Goal: Check status: Check status

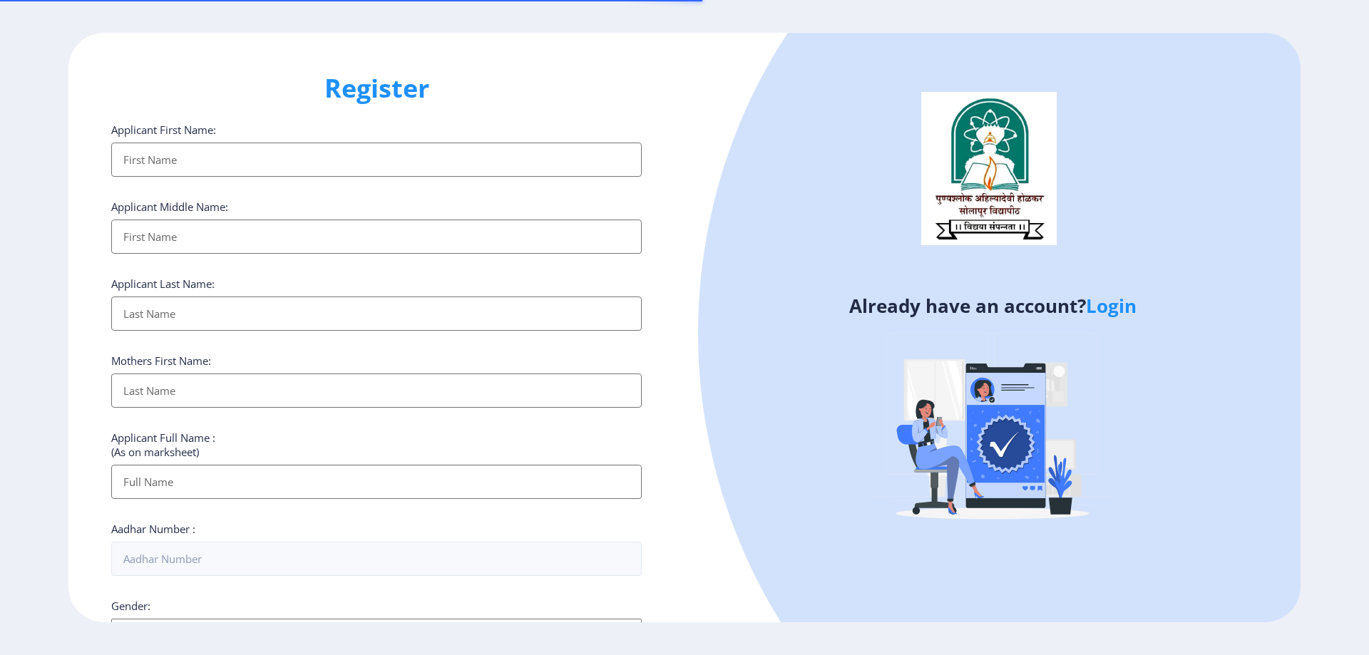
select select
click at [1117, 306] on link "Login" at bounding box center [1111, 306] width 51 height 26
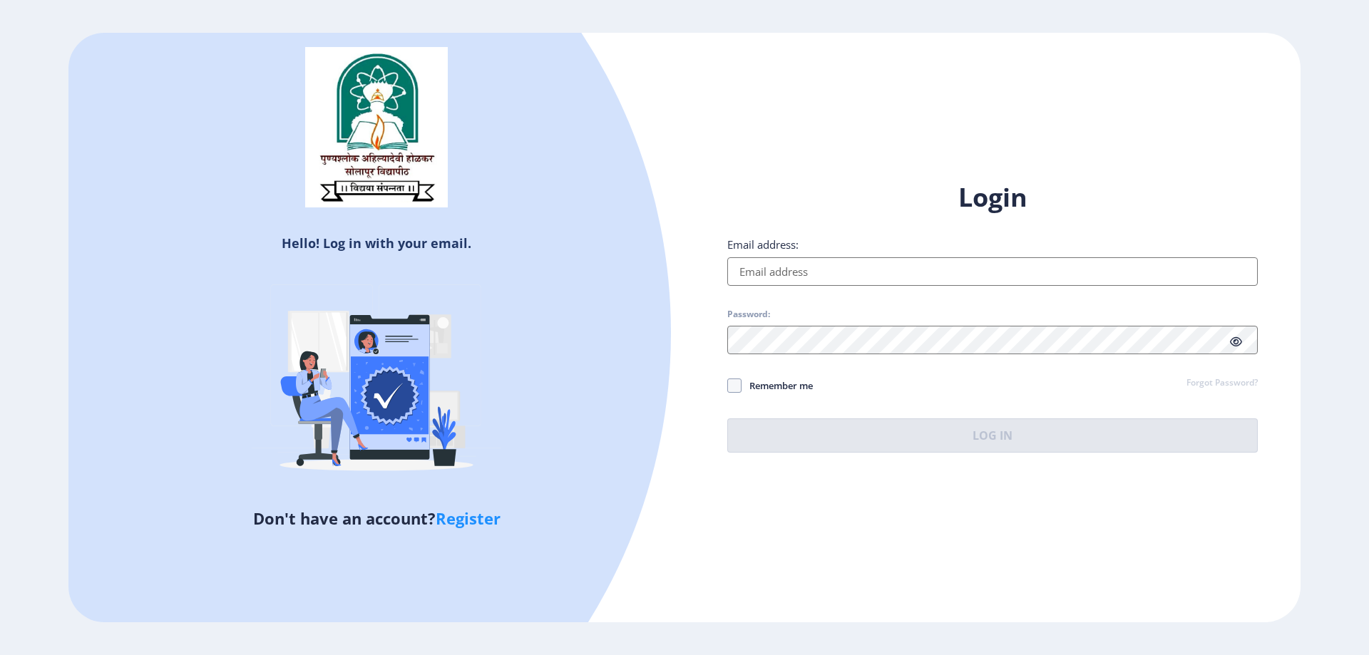
click at [747, 274] on input "Email address:" at bounding box center [992, 271] width 530 height 29
type input "[EMAIL_ADDRESS][DOMAIN_NAME]"
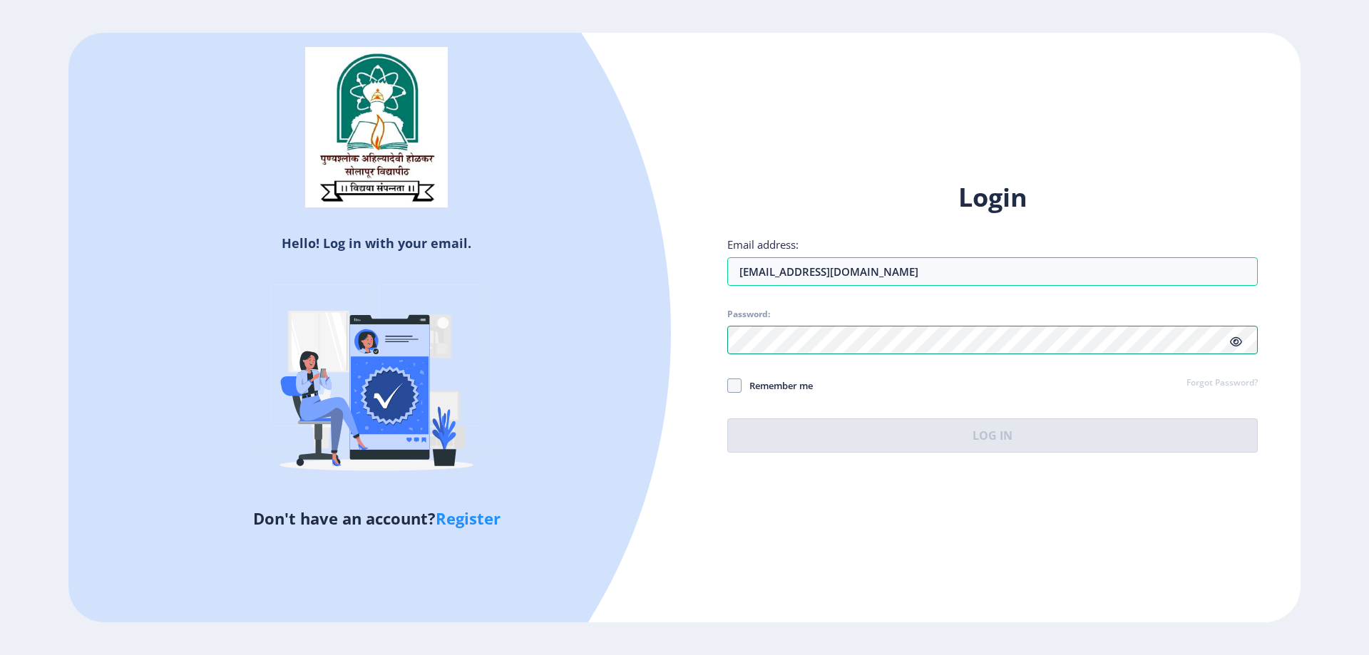
click at [594, 381] on div "Hello! Log in with your email. Don't have an account? Register Login Email addr…" at bounding box center [684, 327] width 1232 height 589
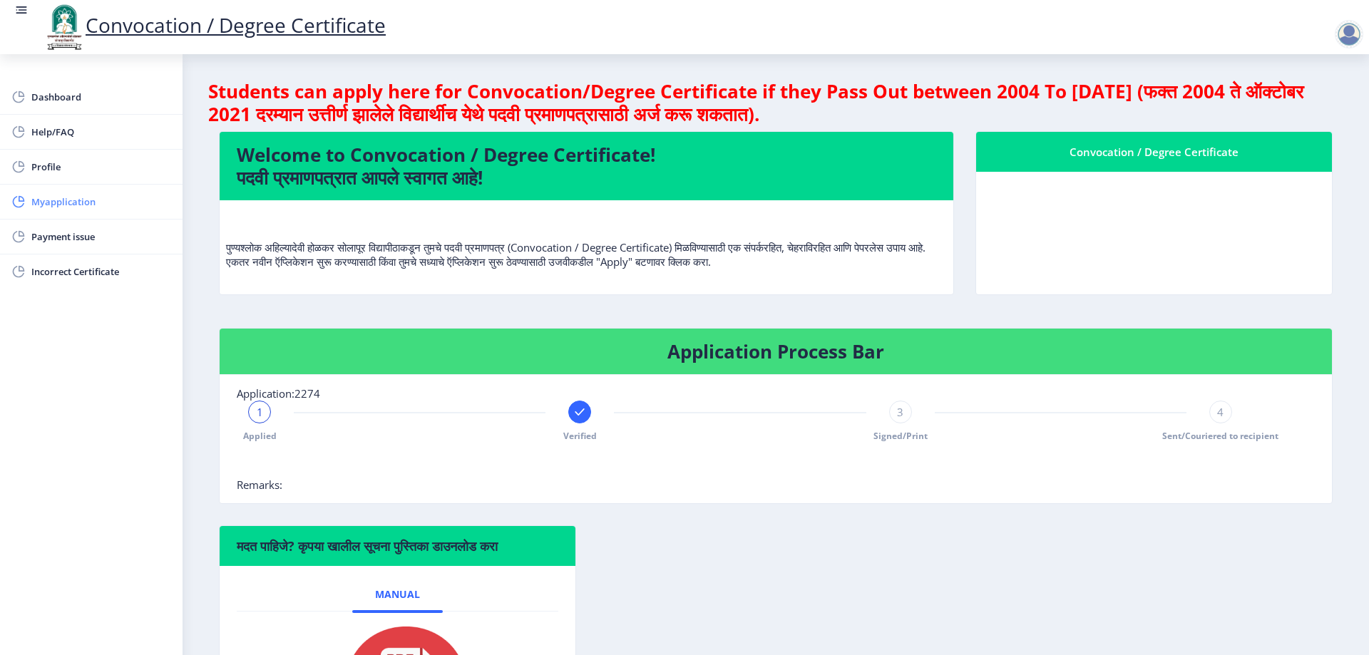
click at [63, 200] on span "Myapplication" at bounding box center [101, 201] width 140 height 17
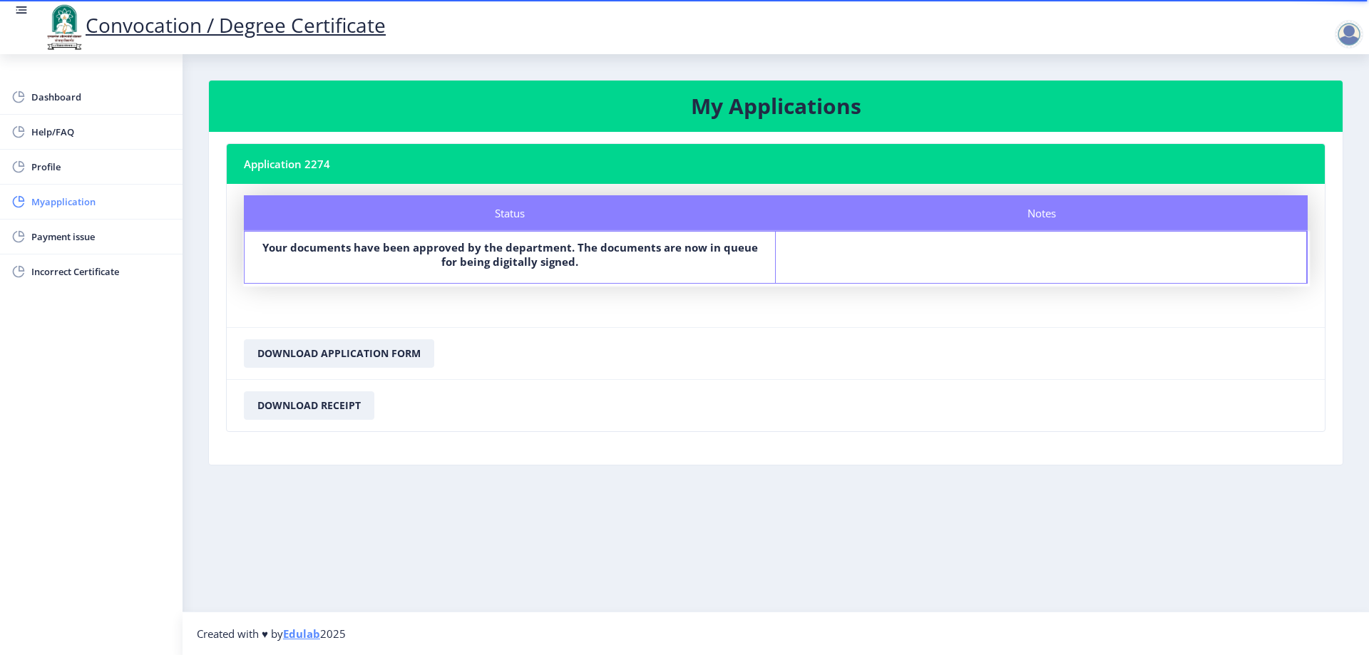
click at [86, 206] on span "Myapplication" at bounding box center [101, 201] width 140 height 17
click at [66, 101] on span "Dashboard" at bounding box center [101, 96] width 140 height 17
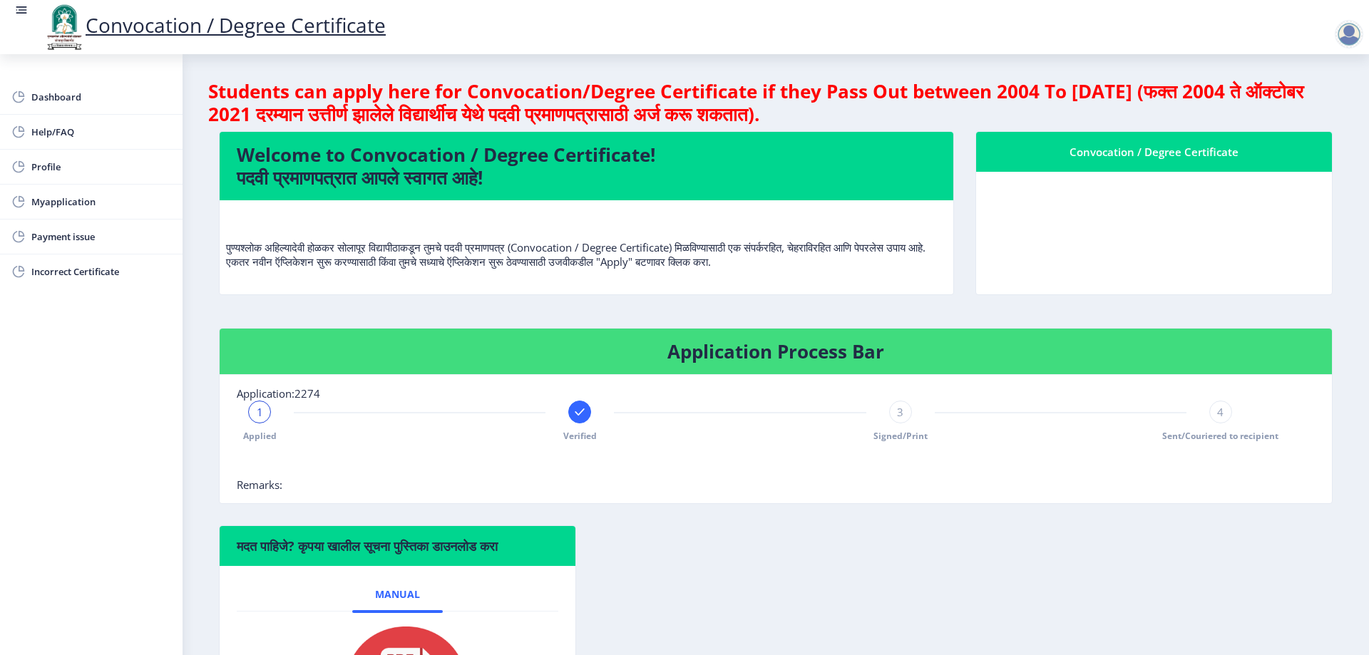
click at [899, 412] on span "3" at bounding box center [900, 412] width 6 height 14
click at [899, 415] on span "3" at bounding box center [900, 412] width 6 height 14
click at [899, 413] on span "3" at bounding box center [900, 412] width 6 height 14
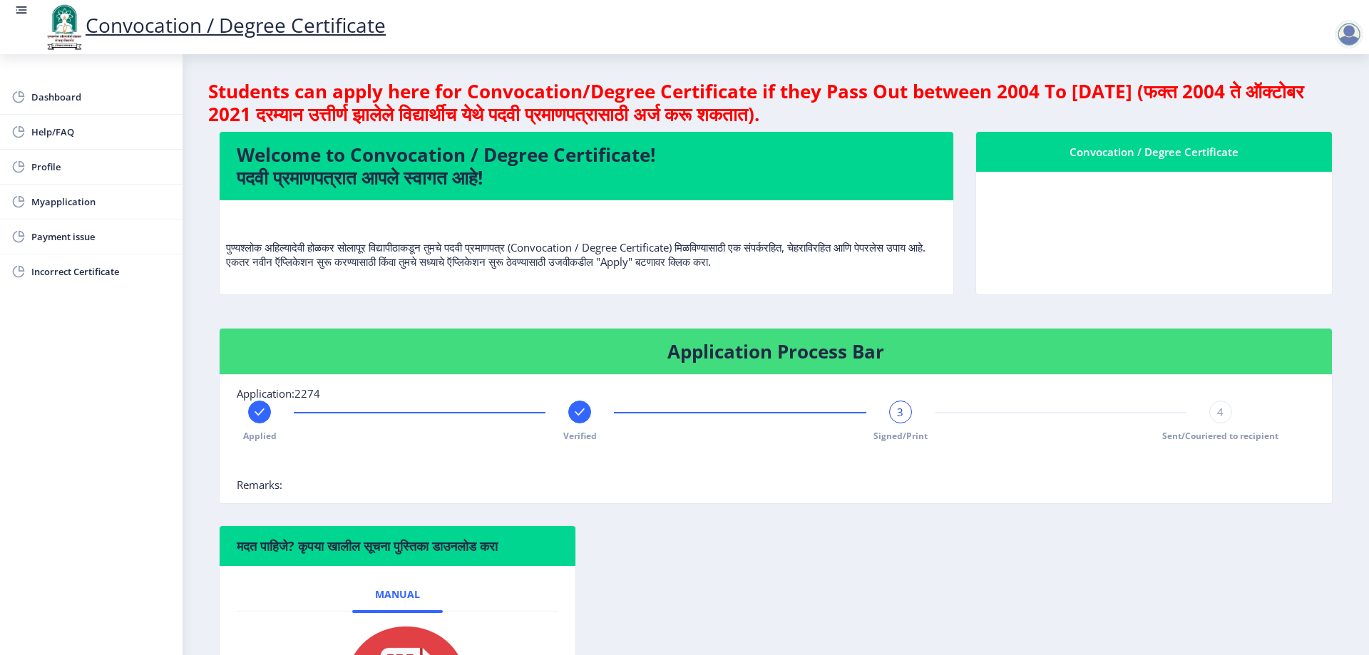
click at [952, 436] on div "Applied Verified 3 Signed/Print 4 Sent/Couriered to recipient" at bounding box center [740, 421] width 1006 height 41
click at [841, 503] on div "Application Process Bar Application:2274 Applied Verified 3 Signed/Print 4 Sent…" at bounding box center [775, 426] width 1135 height 197
drag, startPoint x: 834, startPoint y: 517, endPoint x: 1082, endPoint y: 431, distance: 262.8
click at [835, 517] on div "Application Process Bar Application:2274 Applied Verified 3 Signed/Print 4 Sent…" at bounding box center [775, 426] width 1135 height 197
drag, startPoint x: 1213, startPoint y: 411, endPoint x: 1222, endPoint y: 417, distance: 10.7
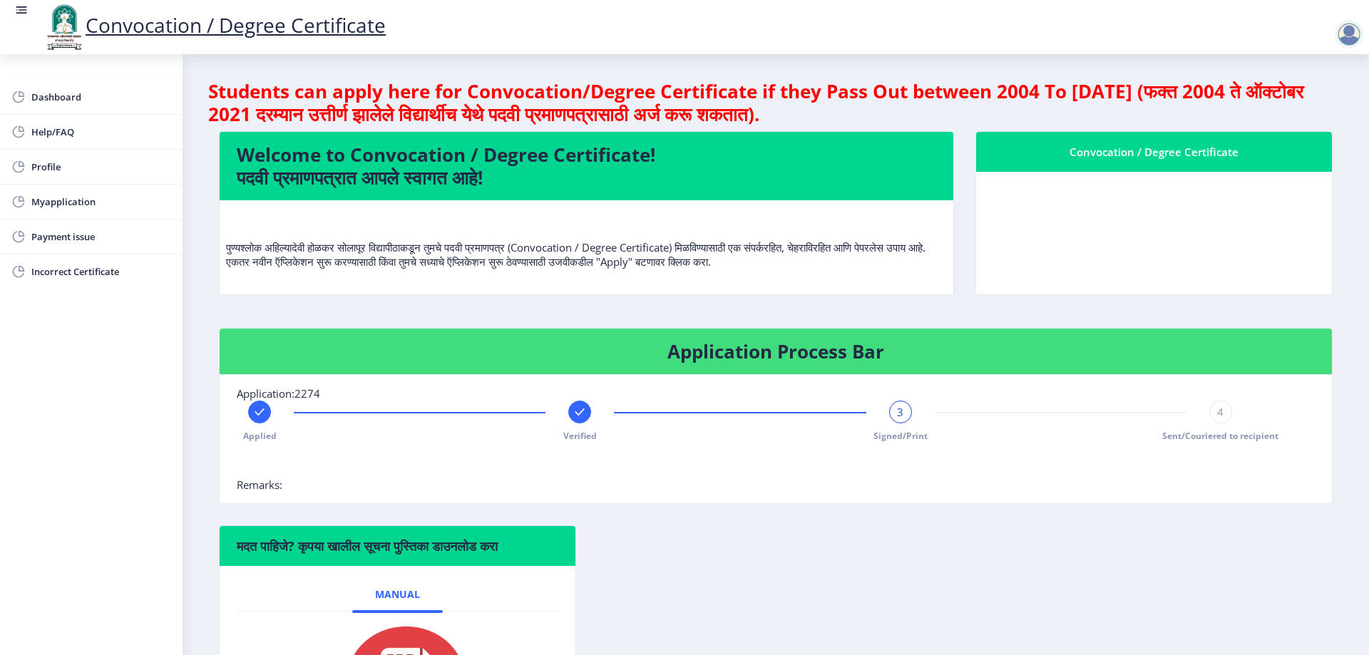
click at [1217, 413] on div "4" at bounding box center [1220, 412] width 23 height 23
click at [1222, 417] on div "4" at bounding box center [1220, 412] width 23 height 23
click at [1221, 417] on div "4" at bounding box center [1220, 412] width 23 height 23
click at [1094, 505] on div "Application Process Bar Application:2274 Applied Verified Signed/Print 4 Sent/C…" at bounding box center [775, 426] width 1135 height 197
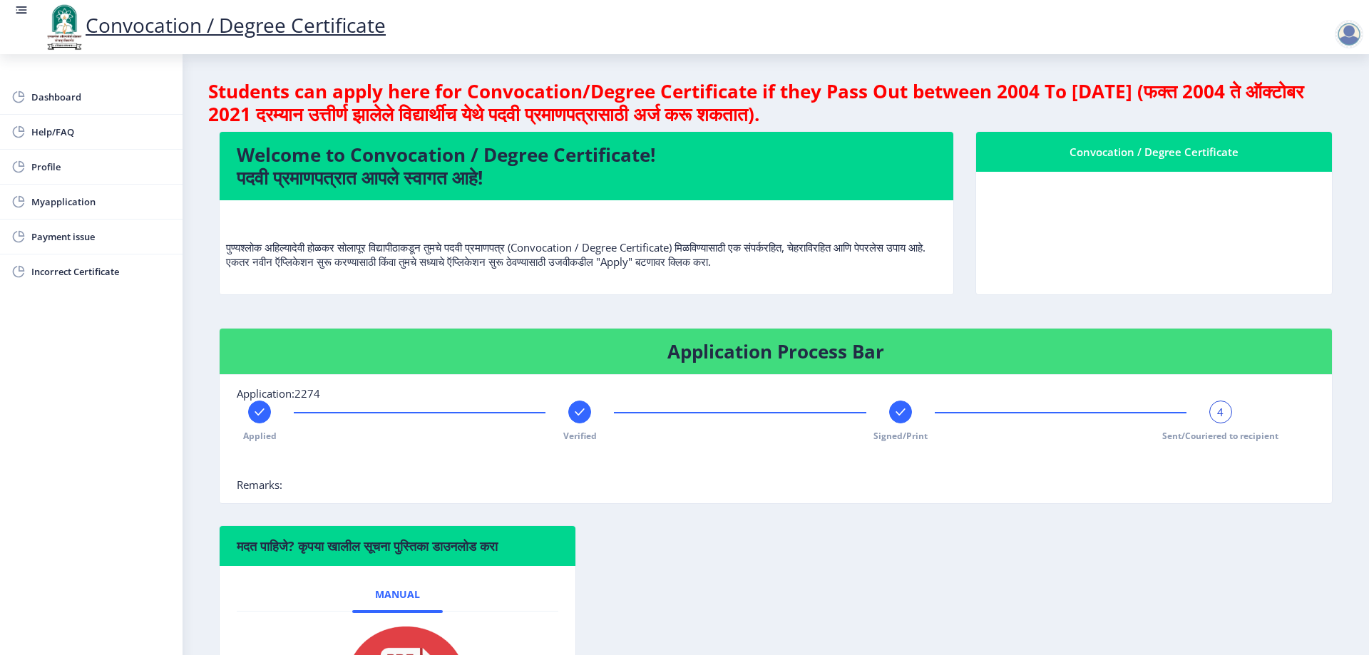
click at [1094, 505] on div "Application Process Bar Application:2274 Applied Verified Signed/Print 4 Sent/C…" at bounding box center [775, 426] width 1135 height 197
click at [844, 493] on nb-card-body "Application:2274 Applied Verified Signed/Print 4 Sent/Couriered to recipient Re…" at bounding box center [776, 439] width 1112 height 128
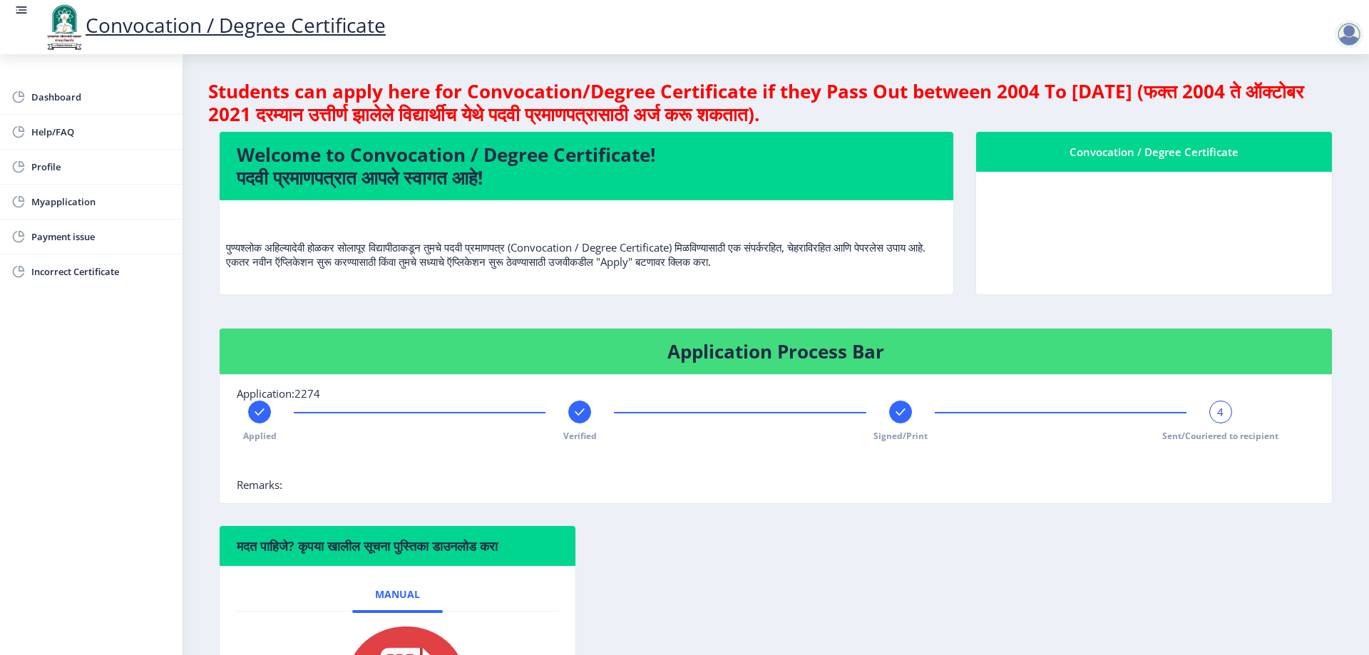
click at [835, 461] on div at bounding box center [740, 463] width 1006 height 29
click at [1217, 407] on span "4" at bounding box center [1220, 412] width 6 height 14
click at [1217, 411] on span "4" at bounding box center [1220, 412] width 6 height 14
click at [1217, 414] on span "4" at bounding box center [1220, 412] width 6 height 14
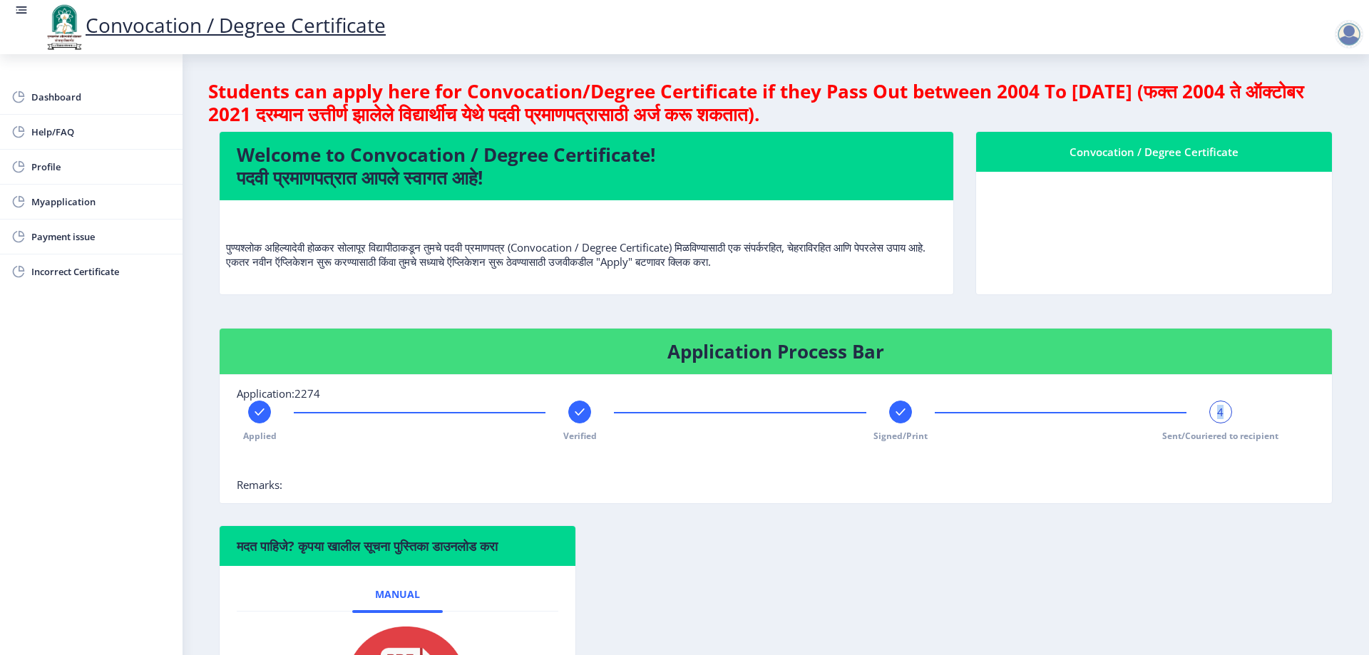
click at [1217, 414] on span "4" at bounding box center [1220, 412] width 6 height 14
click at [1067, 517] on div "Application Process Bar Application:2274 Applied Verified Signed/Print 4 Sent/C…" at bounding box center [775, 426] width 1135 height 197
click at [583, 416] on rect at bounding box center [579, 412] width 14 height 14
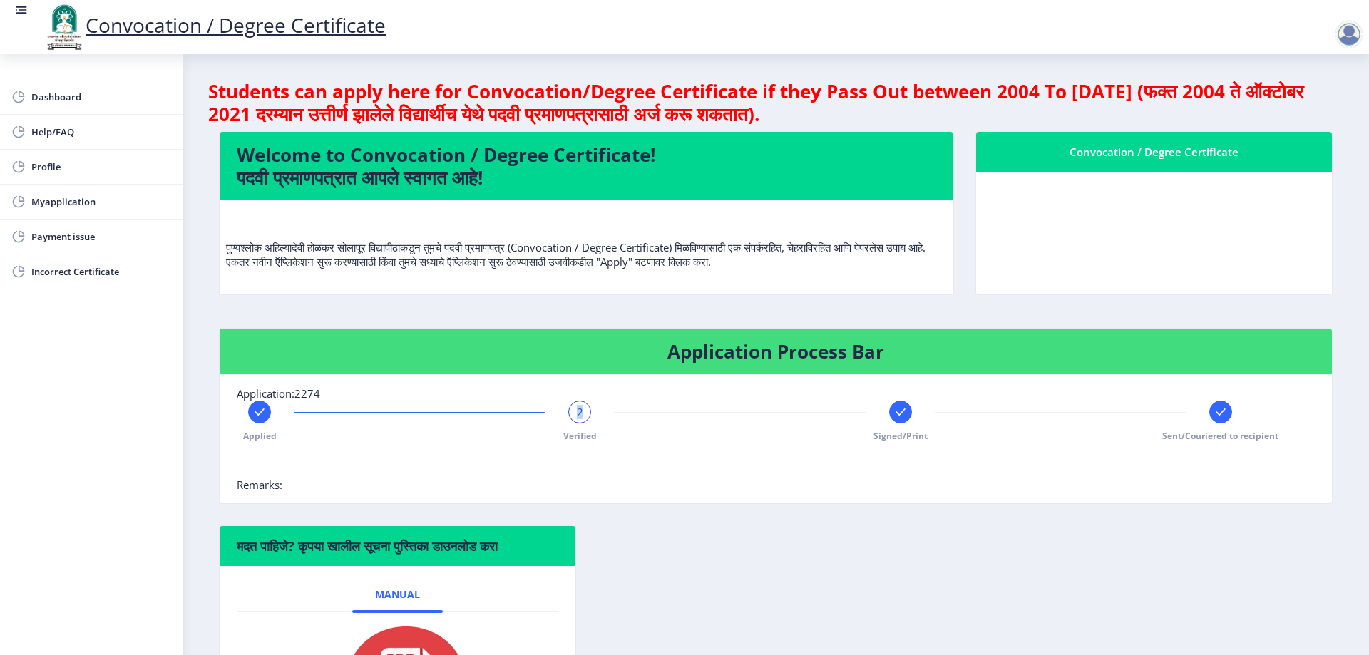
click at [583, 416] on div "2" at bounding box center [579, 412] width 23 height 23
click at [624, 499] on nb-card-body "Application:2274 Applied 2 Verified Signed/Print Sent/Couriered to recipient Re…" at bounding box center [776, 439] width 1112 height 128
drag, startPoint x: 557, startPoint y: 401, endPoint x: 569, endPoint y: 401, distance: 11.4
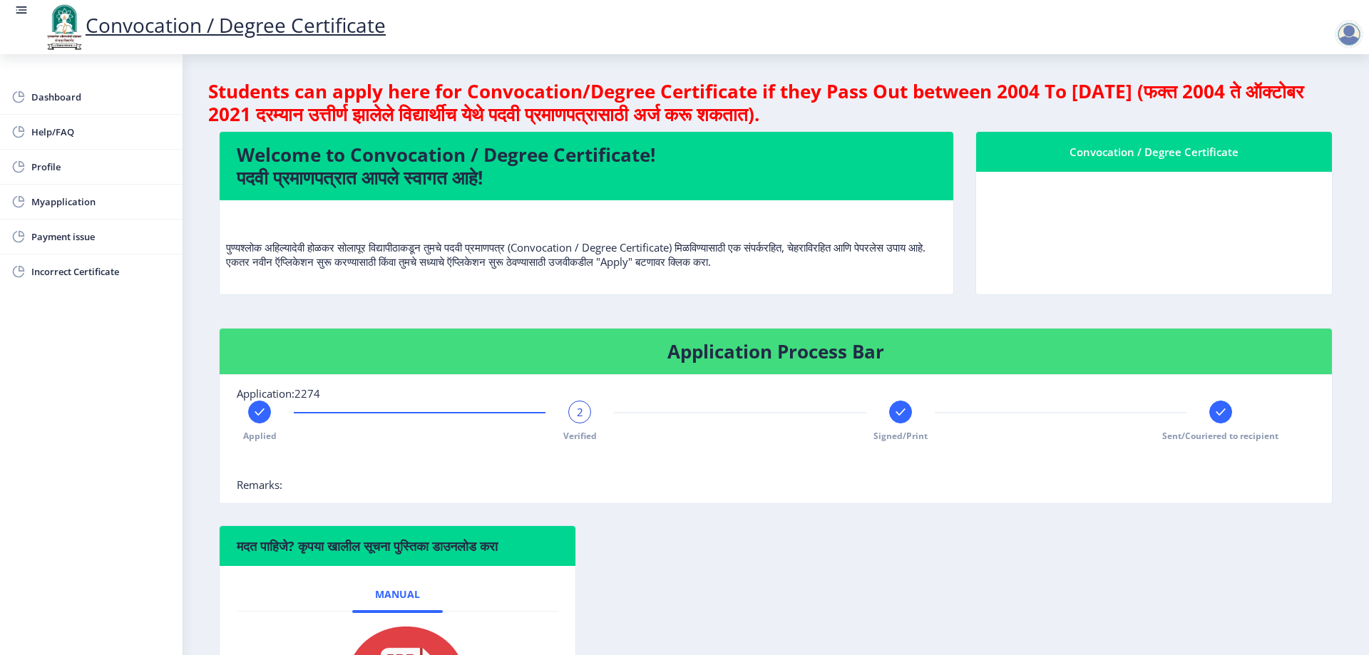
click at [557, 401] on div "Applied 2 Verified Signed/Print Sent/Couriered to recipient" at bounding box center [740, 421] width 1006 height 41
click at [589, 411] on div "2" at bounding box center [579, 412] width 23 height 23
click at [584, 410] on div "2" at bounding box center [579, 412] width 23 height 23
click at [581, 411] on div "2" at bounding box center [579, 412] width 23 height 23
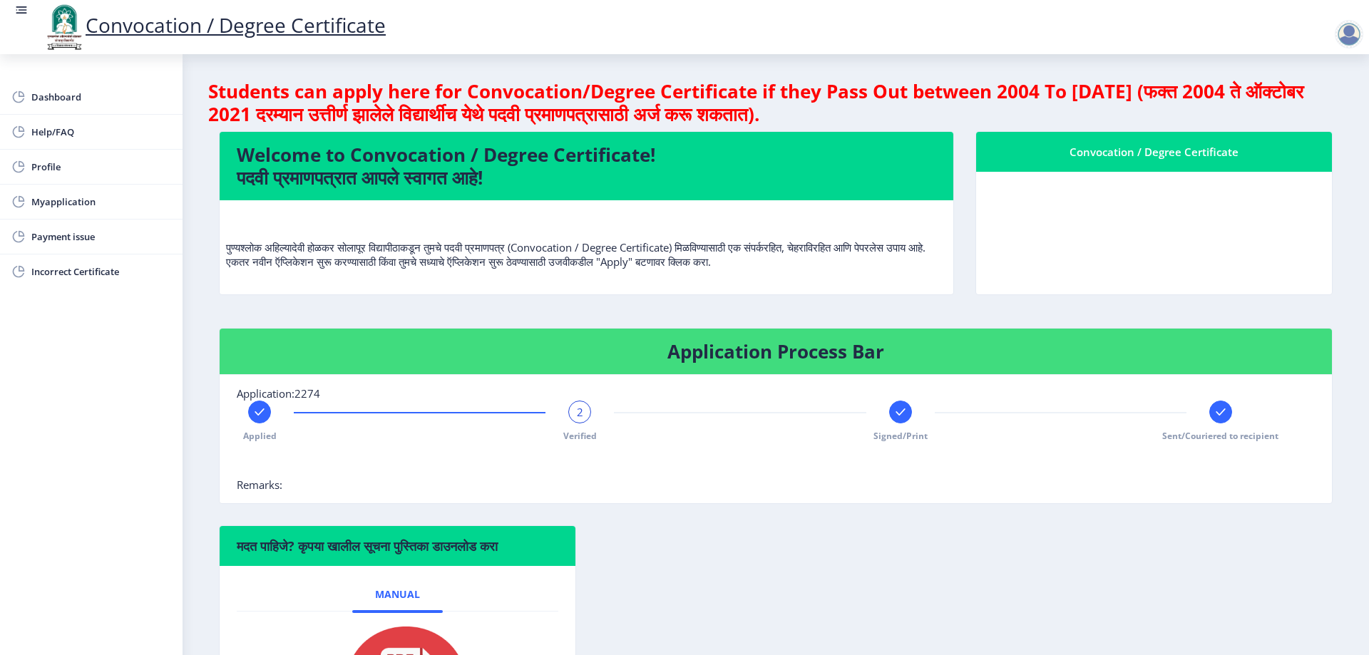
click at [577, 411] on span "2" at bounding box center [580, 412] width 6 height 14
click at [840, 440] on div "Applied 2 Verified Signed/Print Sent/Couriered to recipient" at bounding box center [740, 421] width 1006 height 41
click at [898, 424] on div "Signed/Print" at bounding box center [900, 421] width 23 height 41
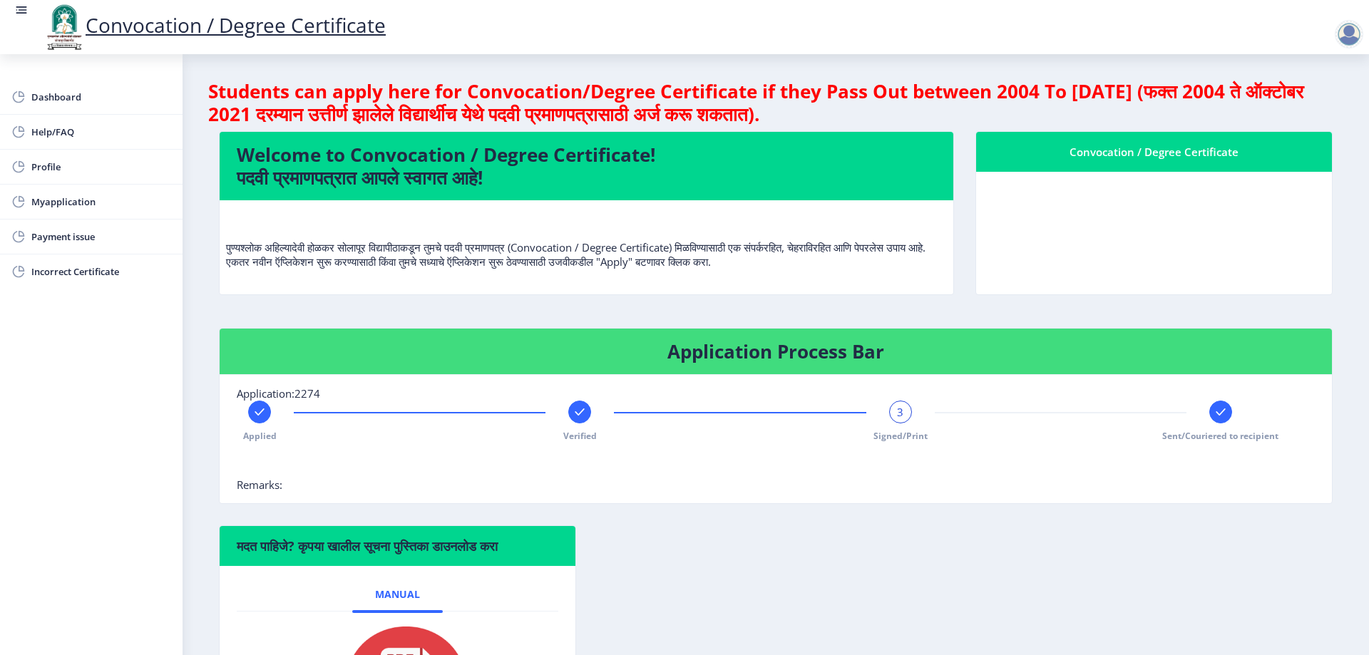
click at [1081, 465] on div at bounding box center [740, 463] width 1006 height 29
click at [900, 420] on div "3" at bounding box center [900, 412] width 23 height 23
click at [898, 418] on span "3" at bounding box center [900, 412] width 6 height 14
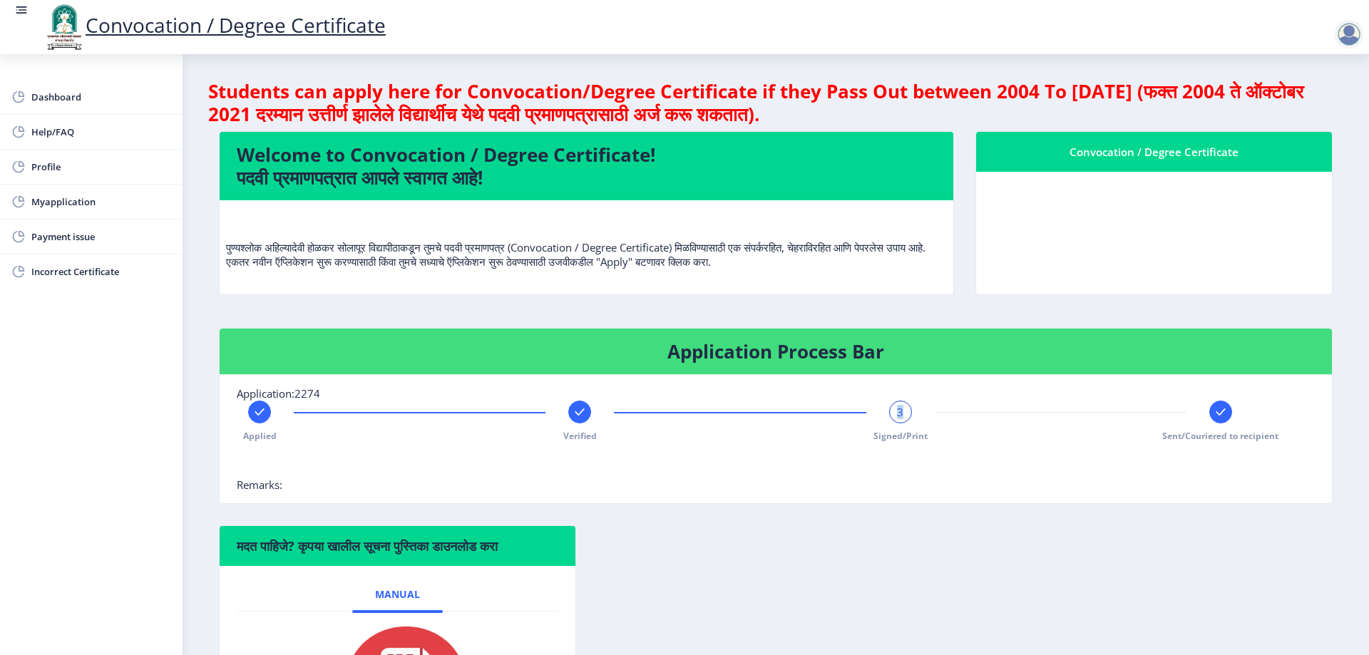
click at [898, 418] on span "3" at bounding box center [900, 412] width 6 height 14
click at [897, 417] on span "3" at bounding box center [900, 412] width 6 height 14
drag, startPoint x: 891, startPoint y: 532, endPoint x: 885, endPoint y: 507, distance: 25.6
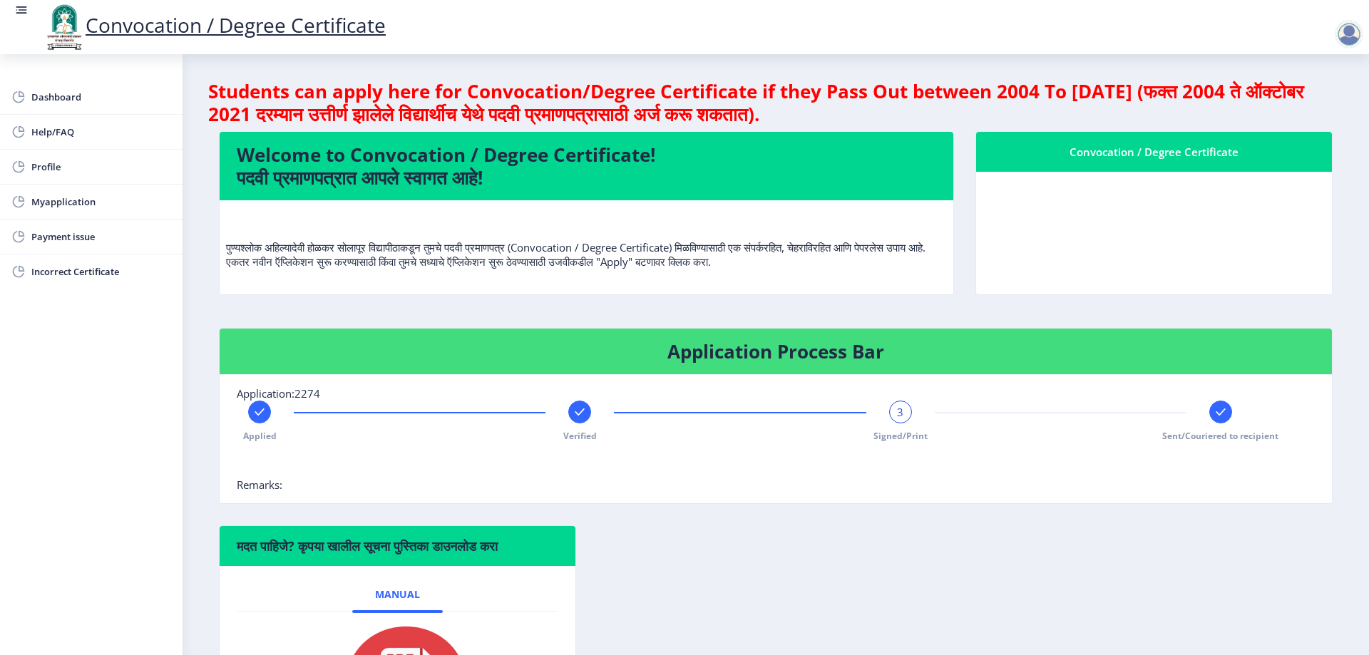
click at [887, 527] on div "मदत पाहिजे? कृपया खालील सूचना पुस्तिका डाउनलोड करा Manual" at bounding box center [775, 653] width 1135 height 257
click at [900, 409] on span "3" at bounding box center [900, 412] width 6 height 14
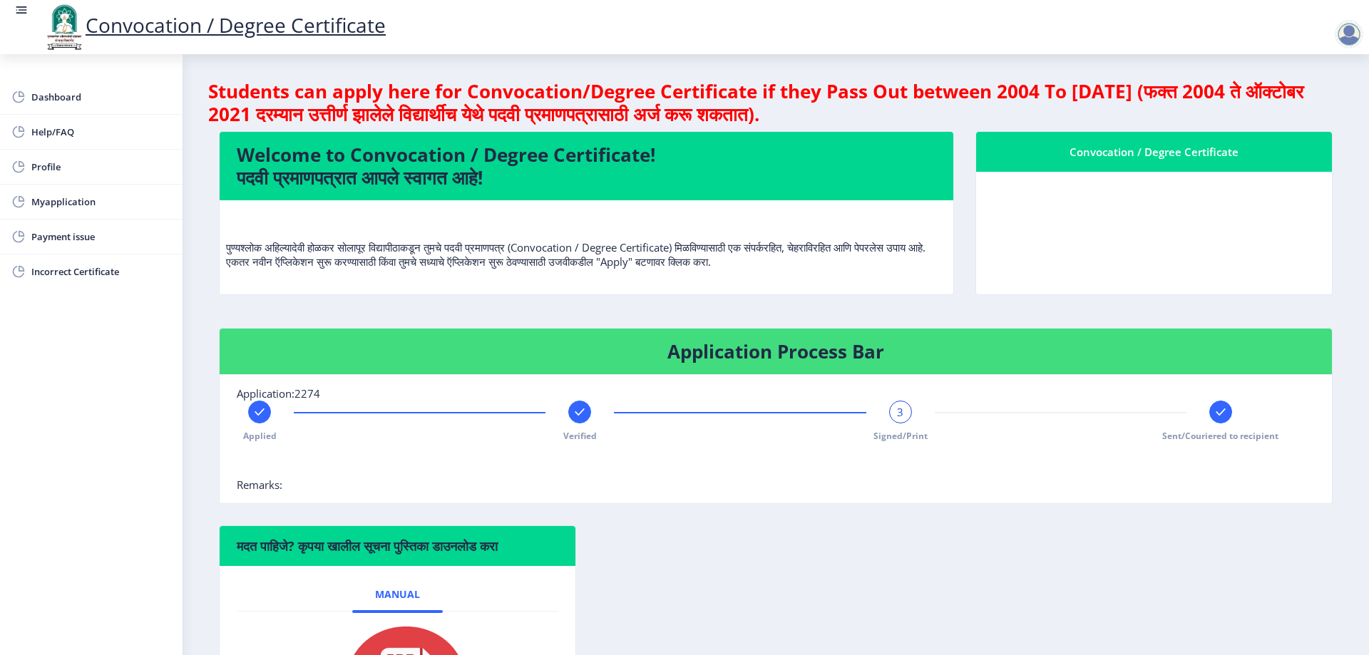
drag, startPoint x: 917, startPoint y: 432, endPoint x: 944, endPoint y: 407, distance: 36.8
click at [917, 429] on div "Applied Verified 3 Signed/Print Sent/Couriered to recipient" at bounding box center [740, 421] width 1006 height 41
drag, startPoint x: 944, startPoint y: 407, endPoint x: 954, endPoint y: 403, distance: 10.6
click at [945, 407] on div "Applied Verified 3 Signed/Print Sent/Couriered to recipient" at bounding box center [740, 421] width 1006 height 41
click at [954, 403] on div "Applied Verified 3 Signed/Print Sent/Couriered to recipient" at bounding box center [740, 421] width 1006 height 41
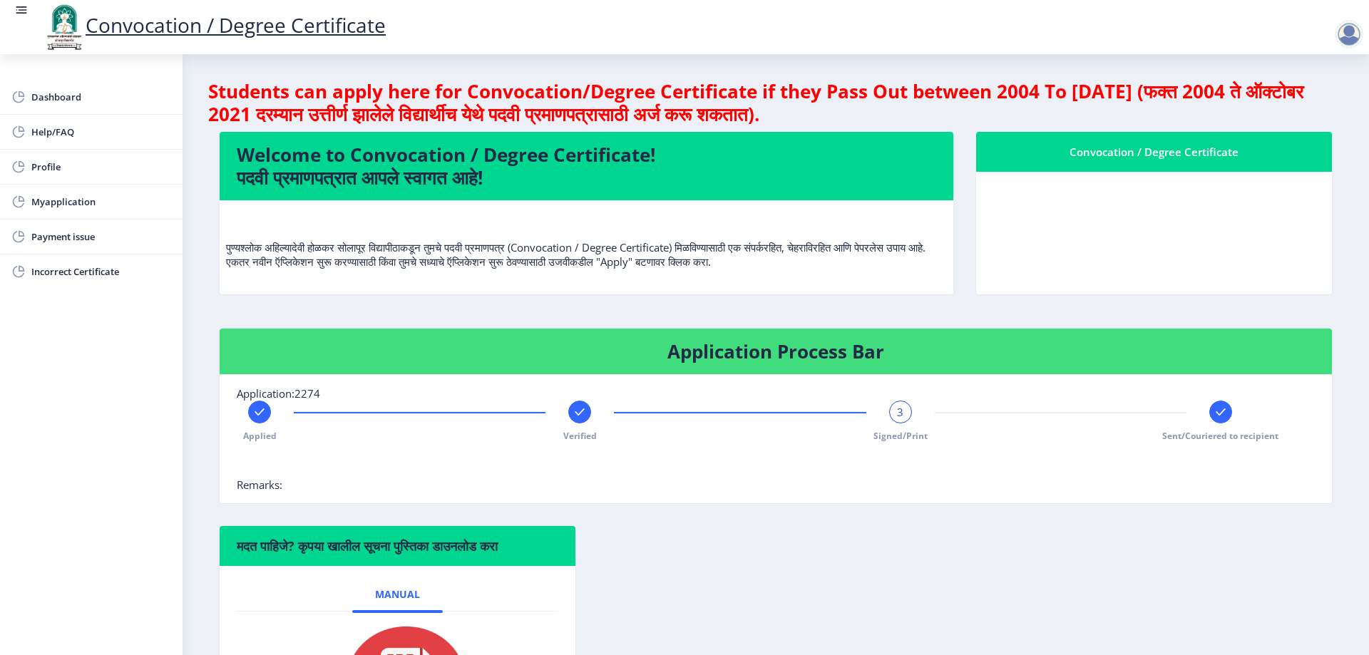
click at [973, 416] on div "Applied Verified 3 Signed/Print Sent/Couriered to recipient" at bounding box center [740, 421] width 1006 height 41
drag, startPoint x: 994, startPoint y: 411, endPoint x: 1129, endPoint y: 389, distance: 137.1
click at [1009, 421] on div "Applied Verified 3 Signed/Print Sent/Couriered to recipient" at bounding box center [740, 421] width 1006 height 41
drag, startPoint x: 1144, startPoint y: 394, endPoint x: 1220, endPoint y: 396, distance: 75.6
click at [1204, 399] on nb-card-body "Application:2274 Applied Verified 3 Signed/Print Sent/Couriered to recipient Re…" at bounding box center [776, 439] width 1112 height 128
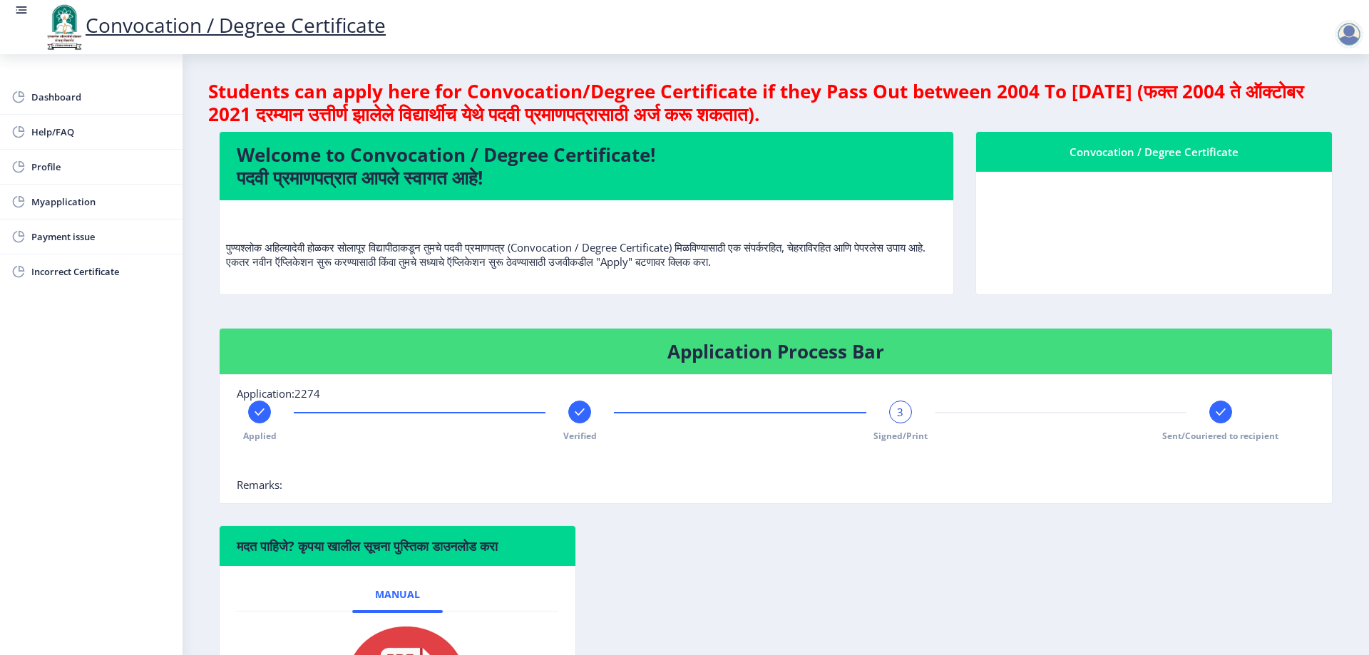
click at [1226, 408] on div at bounding box center [1220, 412] width 23 height 23
click at [1225, 408] on div "4" at bounding box center [1220, 412] width 23 height 23
click at [1014, 570] on div "मदत पाहिजे? कृपया खालील सूचना पुस्तिका डाउनलोड करा Manual" at bounding box center [775, 653] width 1135 height 257
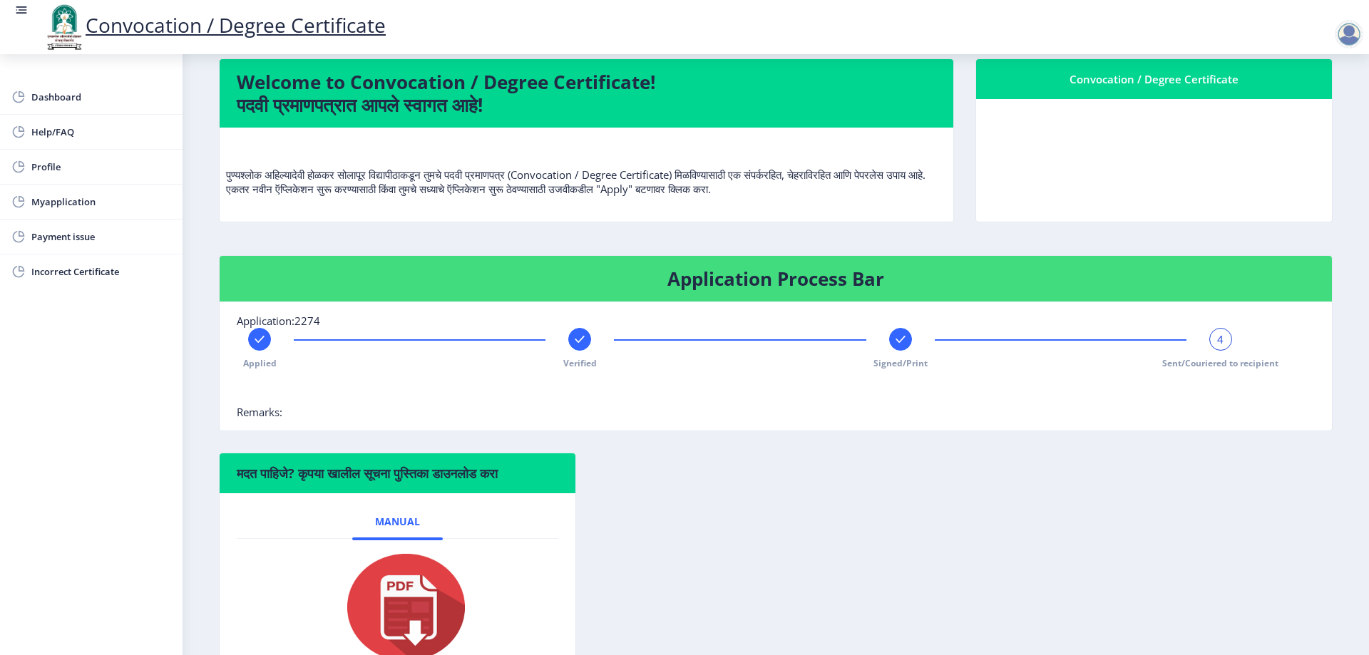
scroll to position [179, 0]
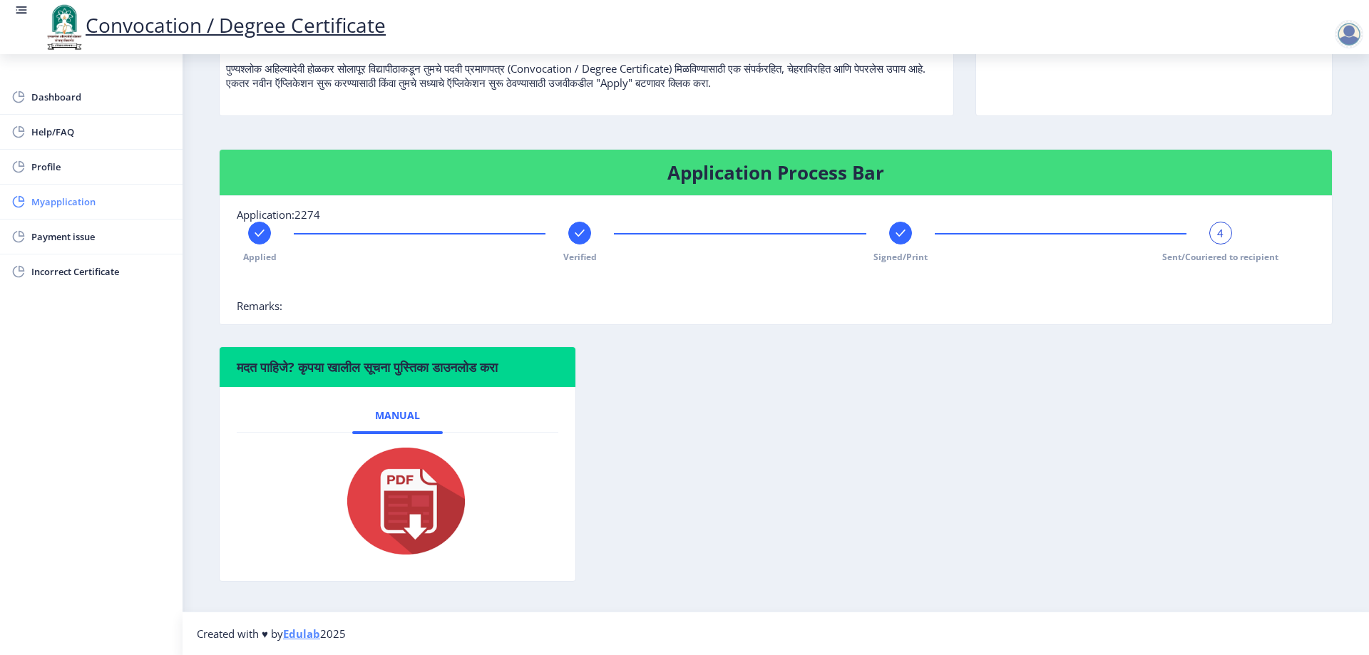
click at [94, 209] on span "Myapplication" at bounding box center [101, 201] width 140 height 17
